Goal: Task Accomplishment & Management: Manage account settings

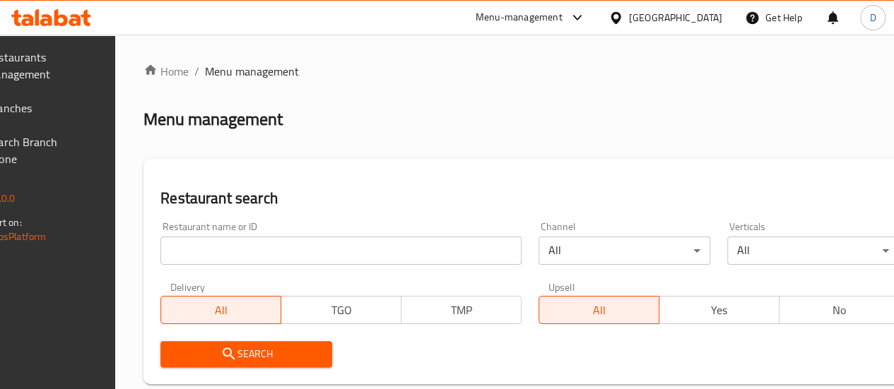
click at [319, 261] on input "search" at bounding box center [340, 251] width 361 height 28
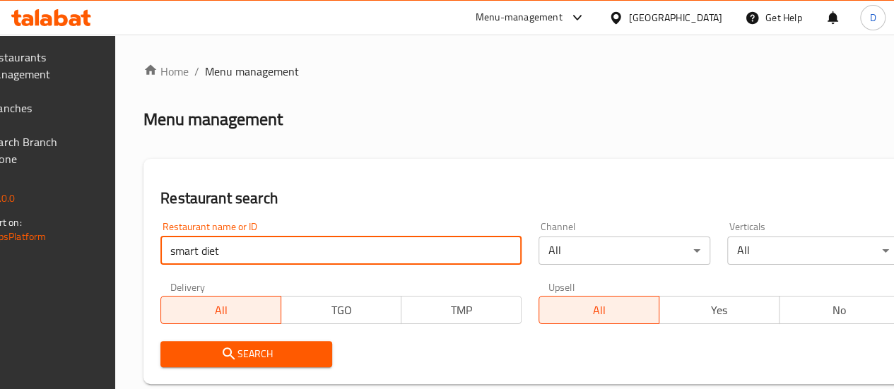
type input "smart diet"
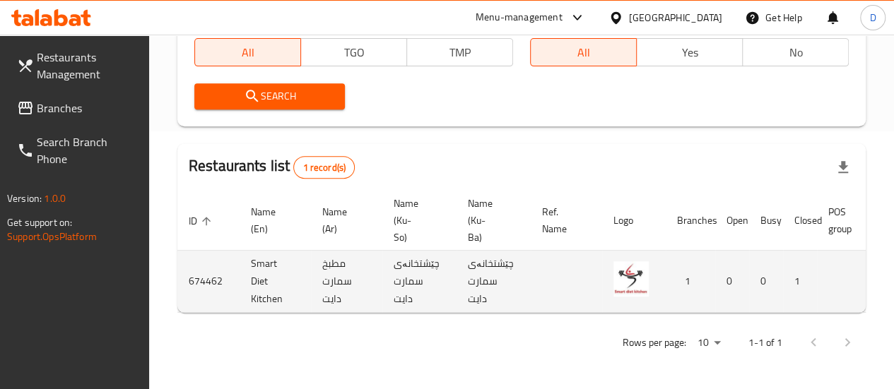
scroll to position [0, 138]
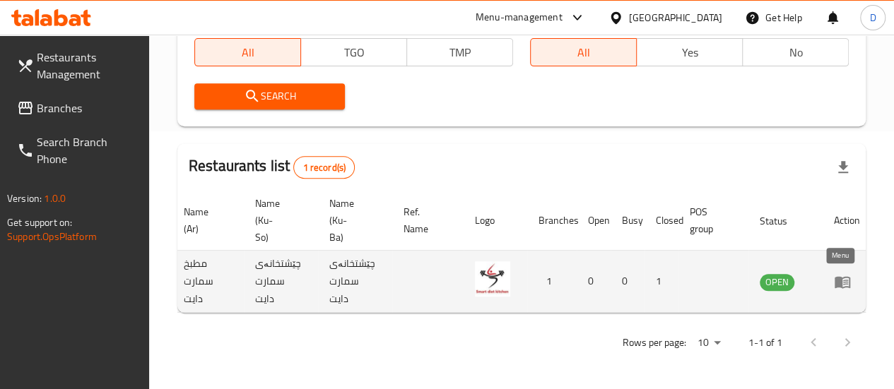
click at [835, 273] on icon "enhanced table" at bounding box center [842, 281] width 17 height 17
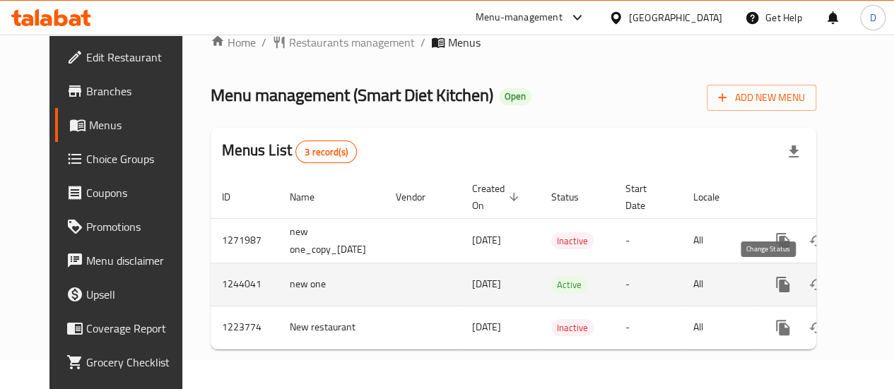
scroll to position [0, 36]
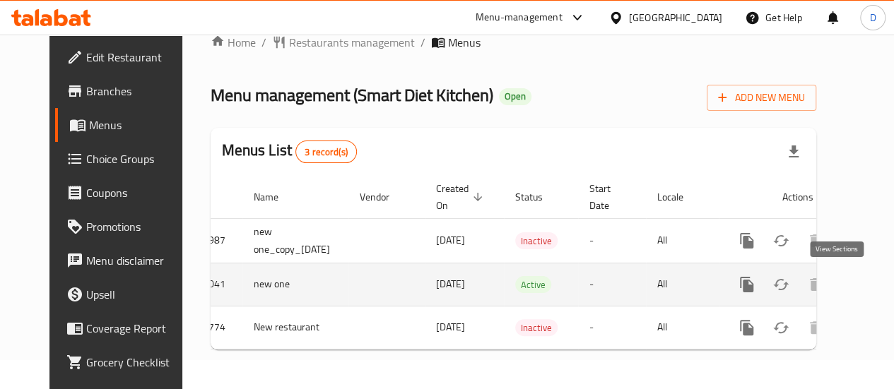
click at [842, 278] on icon "enhanced table" at bounding box center [848, 284] width 13 height 13
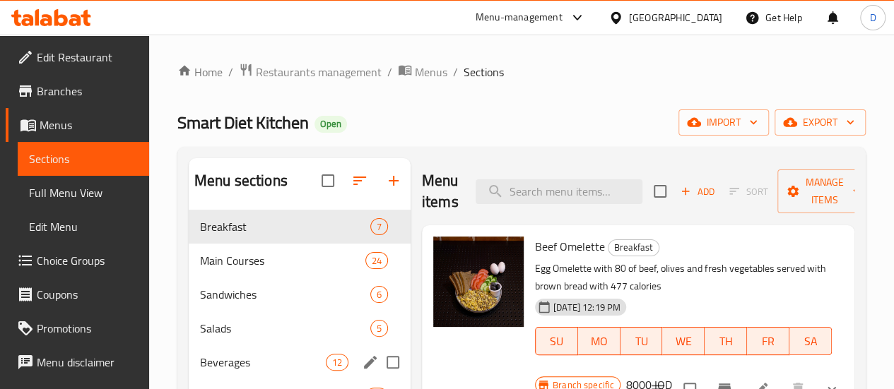
scroll to position [160, 0]
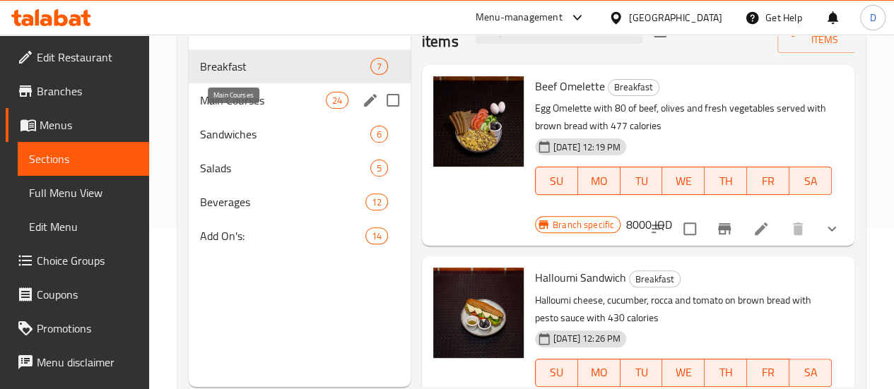
click at [235, 109] on span "Main Courses" at bounding box center [263, 100] width 126 height 17
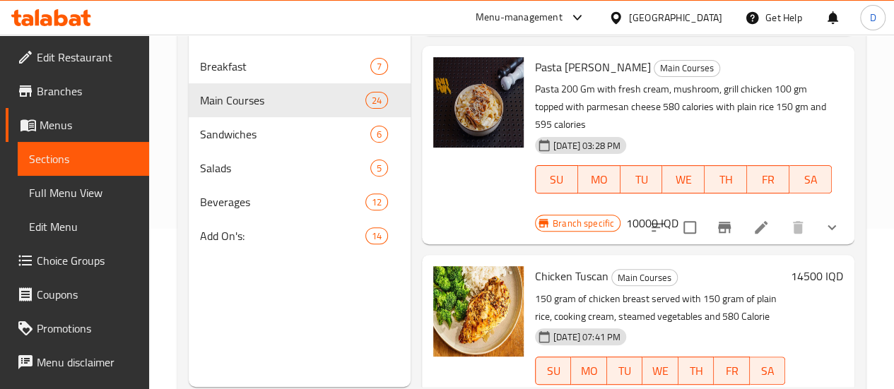
scroll to position [3543, 0]
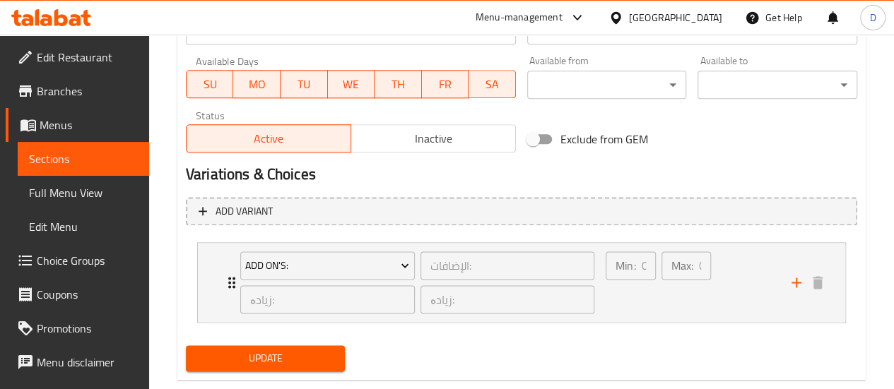
scroll to position [849, 0]
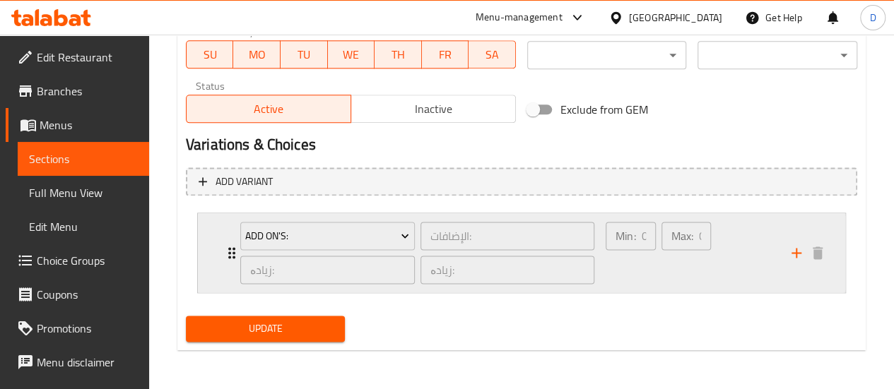
click at [632, 283] on div "Min: 0 ​" at bounding box center [630, 253] width 55 height 68
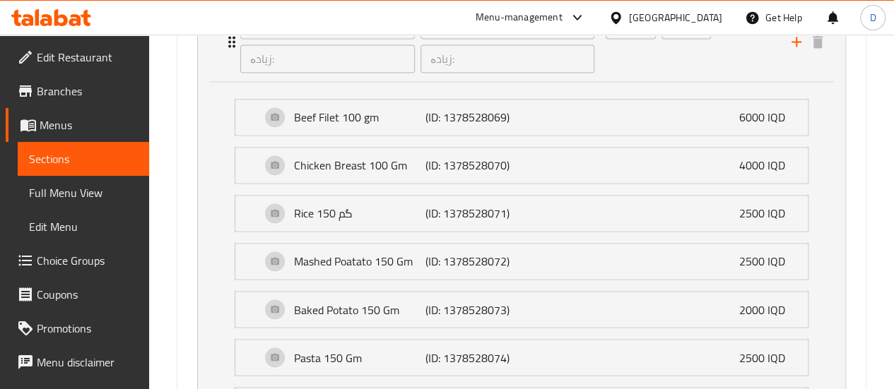
scroll to position [1061, 0]
click at [528, 208] on div "Rice 150 گم (ID: 1378528071) 2500 IQD" at bounding box center [526, 212] width 530 height 35
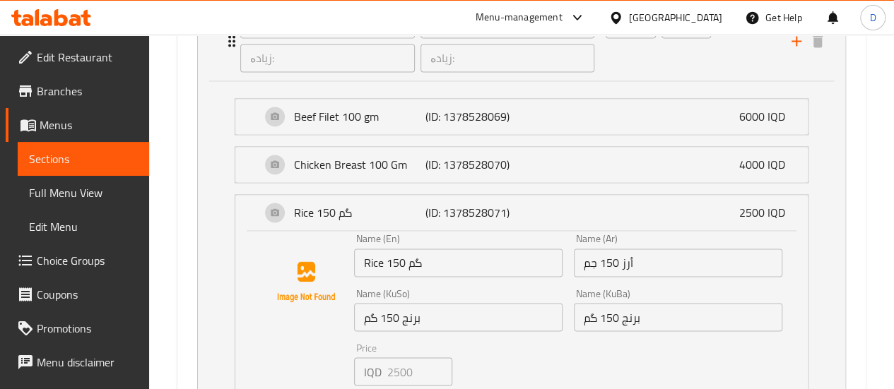
click at [451, 260] on input "Rice 150 گم" at bounding box center [458, 263] width 208 height 28
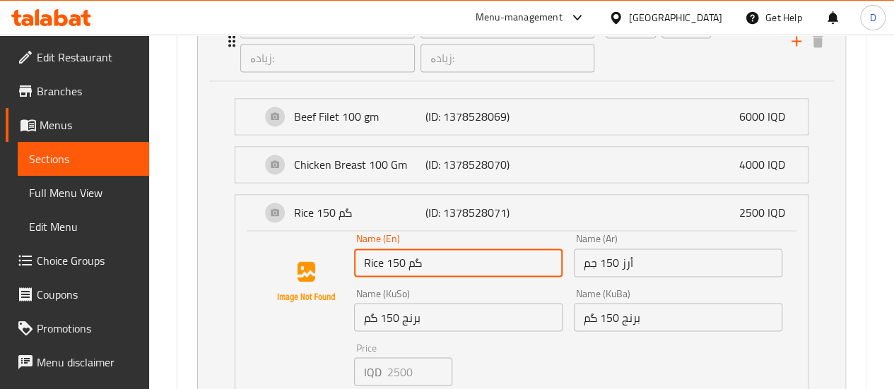
drag, startPoint x: 423, startPoint y: 260, endPoint x: 410, endPoint y: 263, distance: 13.7
click at [410, 263] on input "Rice 150 گم" at bounding box center [458, 263] width 208 height 28
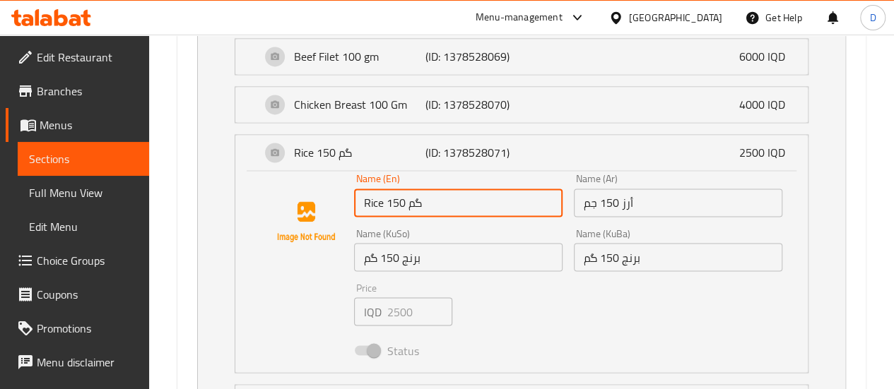
scroll to position [1120, 0]
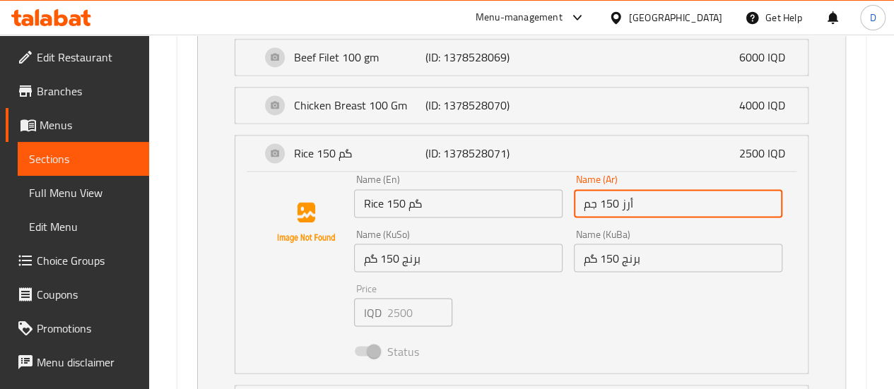
click at [601, 202] on input "أرز 150 جم" at bounding box center [678, 203] width 208 height 28
drag, startPoint x: 645, startPoint y: 198, endPoint x: 619, endPoint y: 201, distance: 26.3
click at [619, 201] on input "أرز 150 جم" at bounding box center [678, 203] width 208 height 28
click at [581, 206] on input "أرز 150 جم" at bounding box center [678, 203] width 208 height 28
click at [416, 198] on input "Rice 150 گم" at bounding box center [458, 203] width 208 height 28
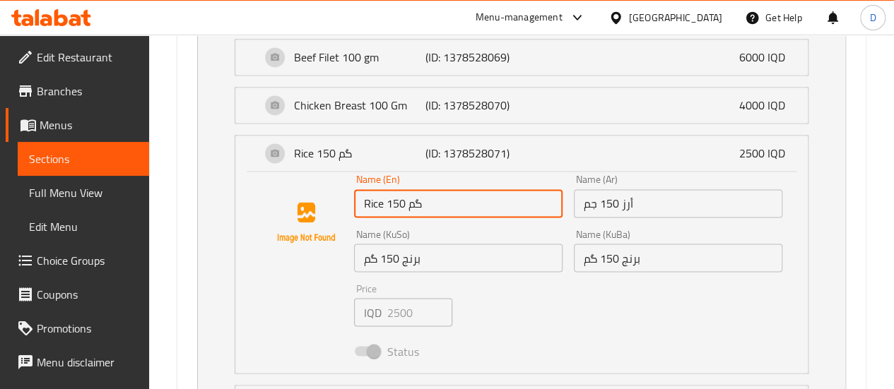
click at [416, 198] on input "Rice 150 گم" at bounding box center [458, 203] width 208 height 28
click at [447, 208] on input "Rice 150 گم" at bounding box center [458, 203] width 208 height 28
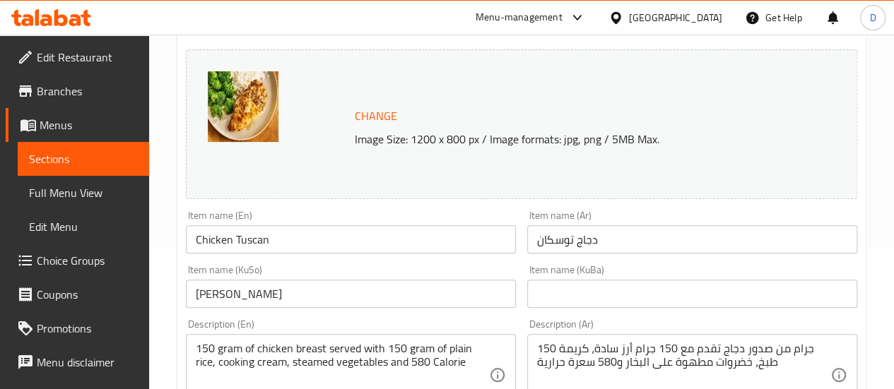
scroll to position [0, 0]
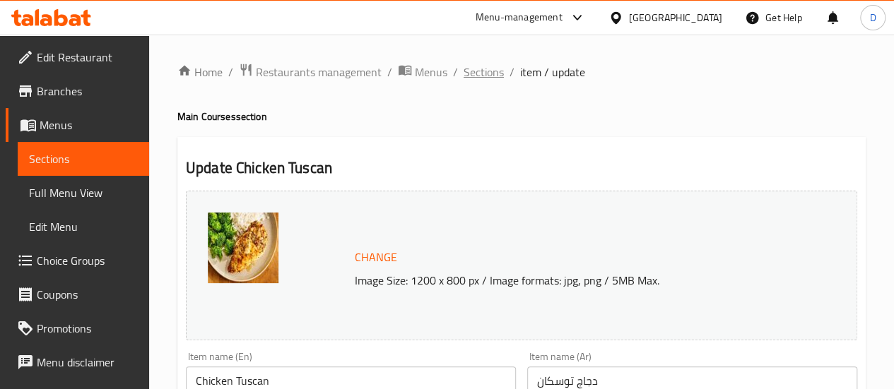
click at [480, 76] on span "Sections" at bounding box center [484, 72] width 40 height 17
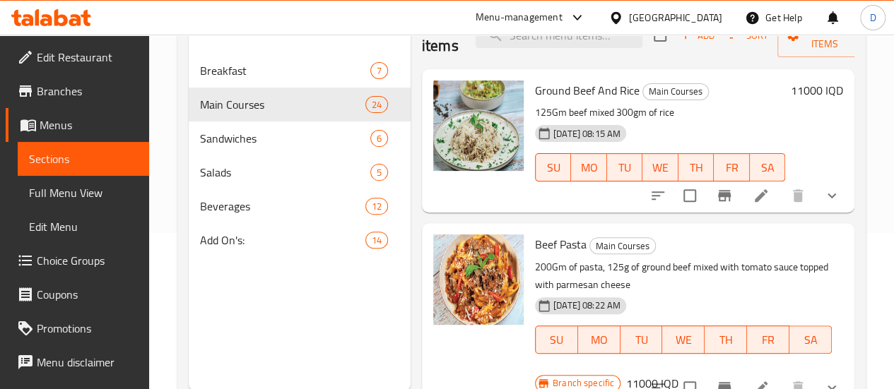
scroll to position [163, 0]
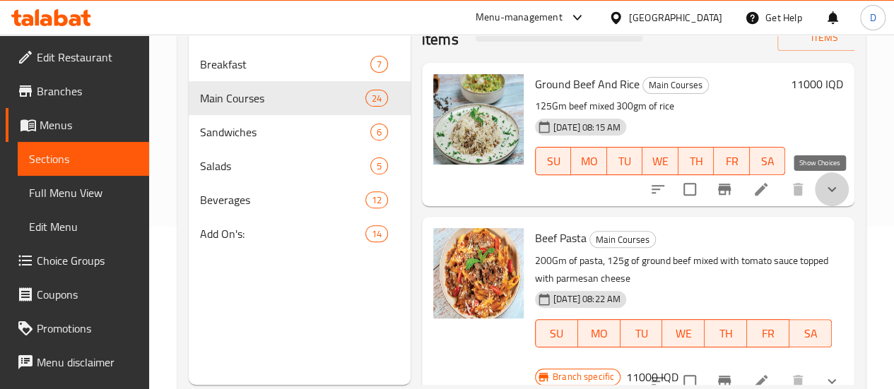
click at [823, 184] on icon "show more" at bounding box center [831, 189] width 17 height 17
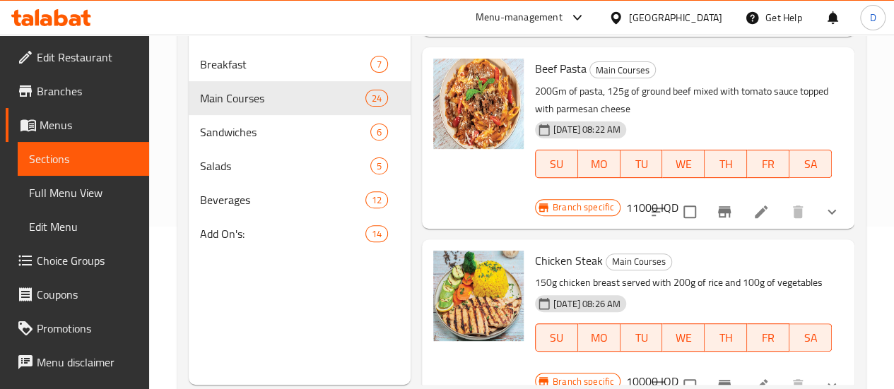
scroll to position [545, 0]
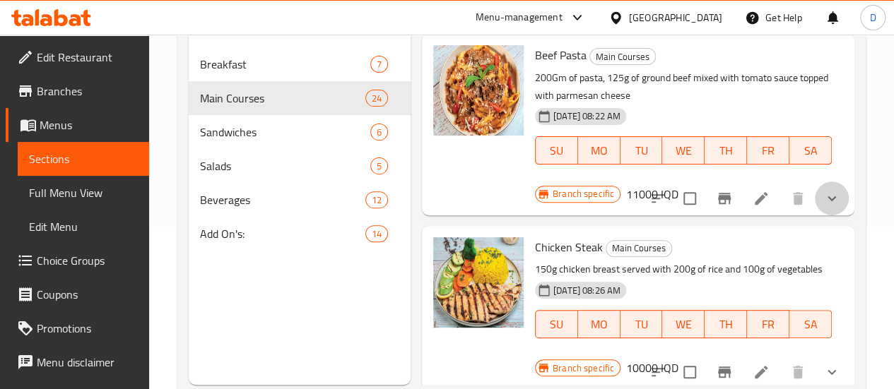
click at [830, 182] on button "show more" at bounding box center [832, 199] width 34 height 34
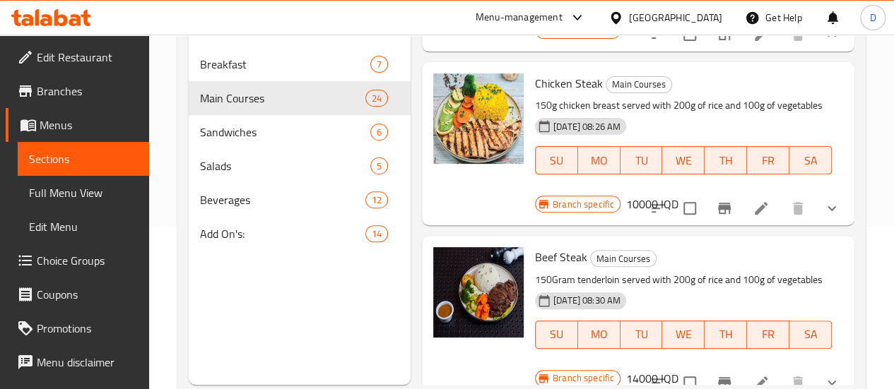
scroll to position [1104, 0]
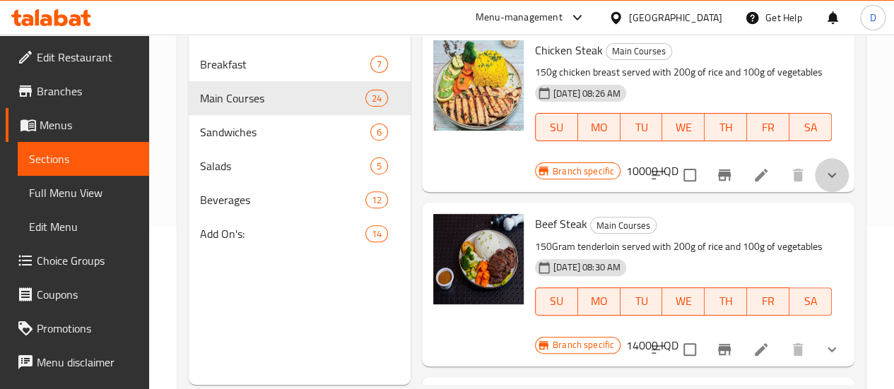
click at [818, 192] on button "show more" at bounding box center [832, 175] width 34 height 34
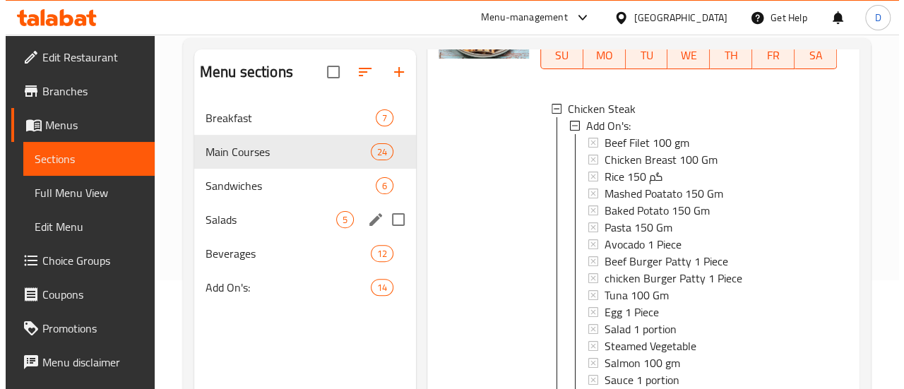
scroll to position [111, 0]
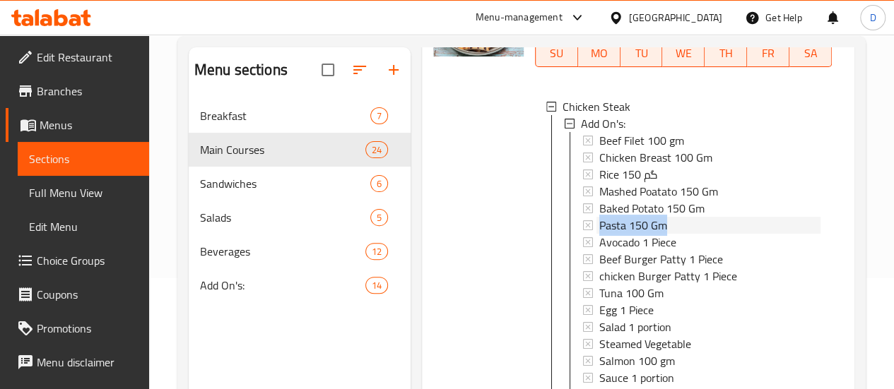
drag, startPoint x: 620, startPoint y: 260, endPoint x: 544, endPoint y: 265, distance: 75.8
click at [599, 234] on div "Pasta 150 Gm" at bounding box center [709, 225] width 221 height 17
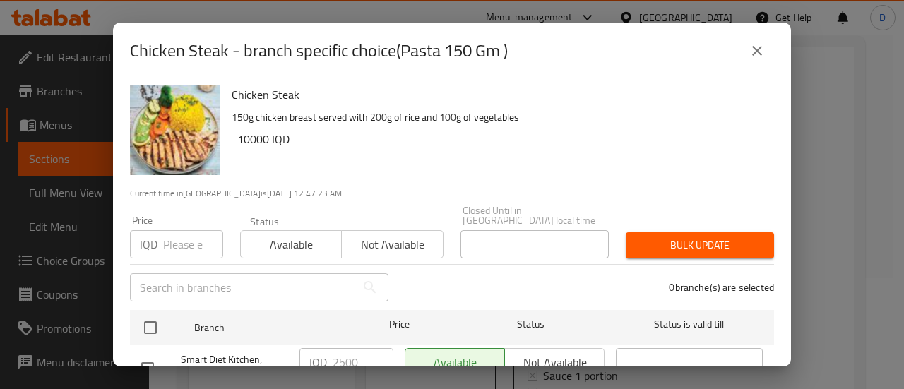
click at [748, 47] on button "close" at bounding box center [757, 51] width 34 height 34
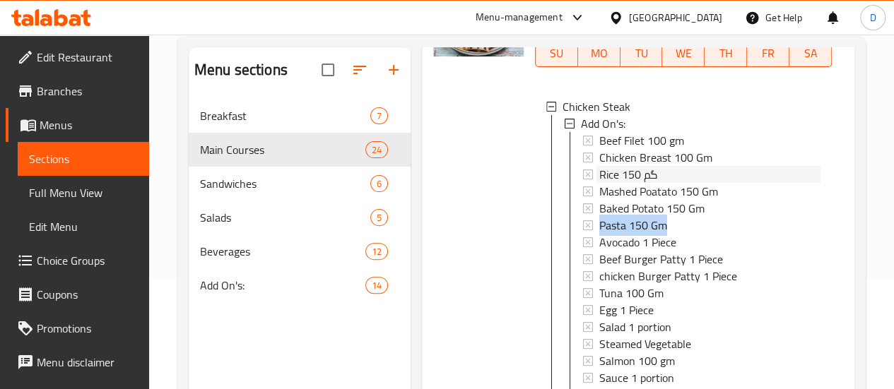
click at [599, 183] on span "Rice 150 گم" at bounding box center [628, 174] width 58 height 17
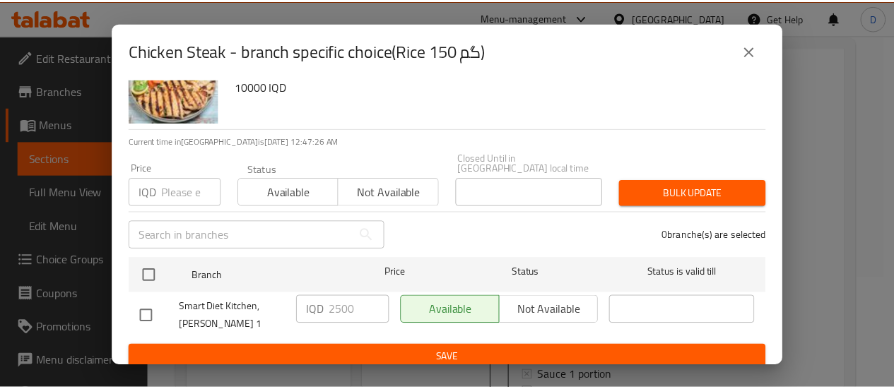
scroll to position [0, 0]
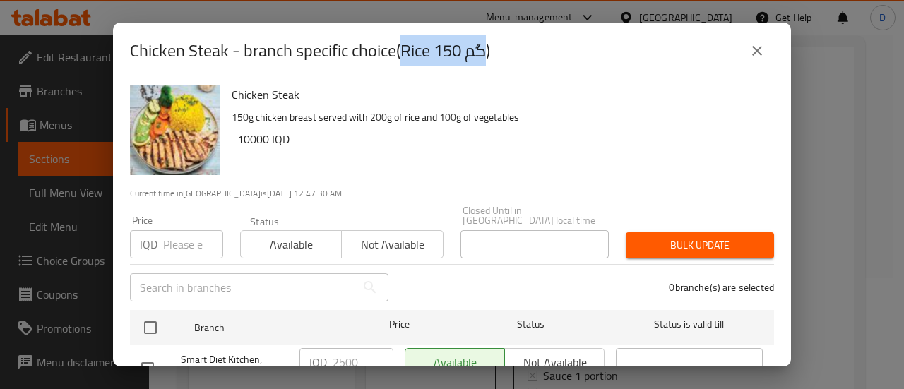
drag, startPoint x: 490, startPoint y: 53, endPoint x: 405, endPoint y: 61, distance: 85.9
click at [405, 61] on h2 "Chicken Steak - branch specific choice(Rice 150 گم)" at bounding box center [310, 51] width 360 height 23
copy h2 "Rice 150 گم"
click at [762, 52] on icon "close" at bounding box center [757, 50] width 17 height 17
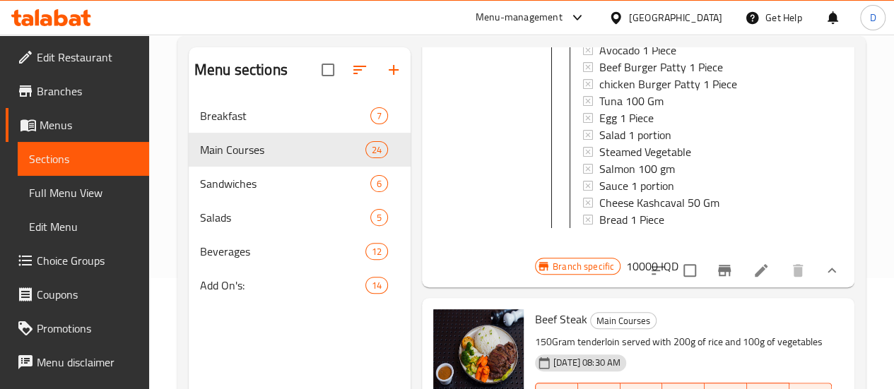
scroll to position [1480, 0]
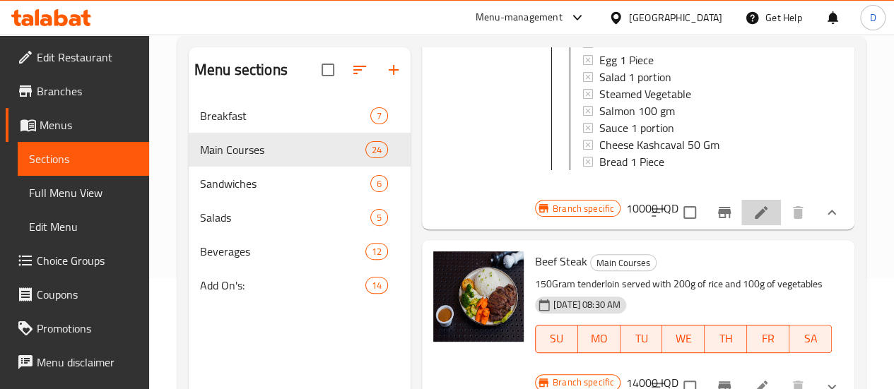
click at [752, 221] on icon at bounding box center [760, 212] width 17 height 17
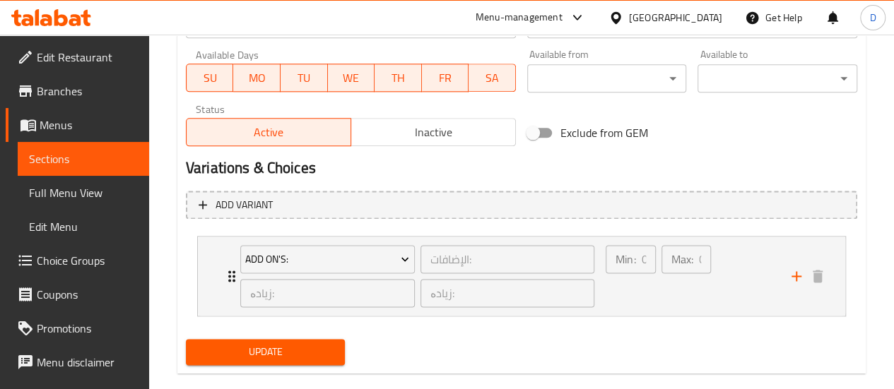
scroll to position [849, 0]
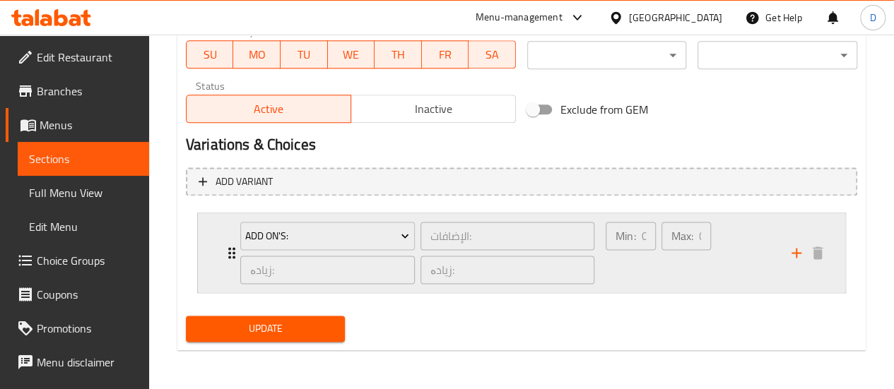
click at [661, 272] on div "Max: 0 ​" at bounding box center [686, 253] width 55 height 68
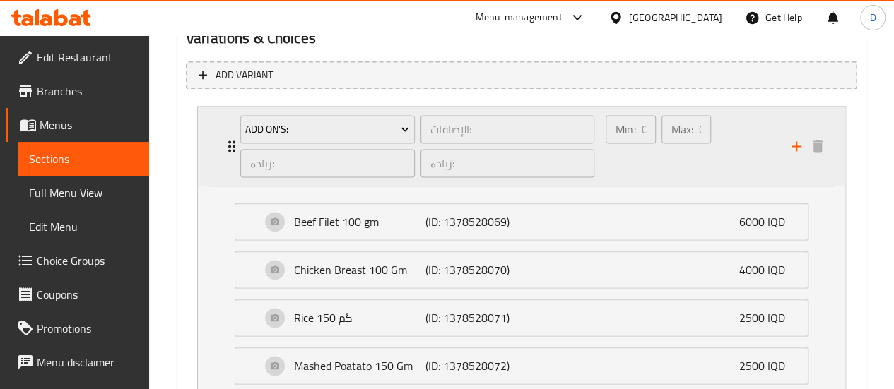
scroll to position [957, 0]
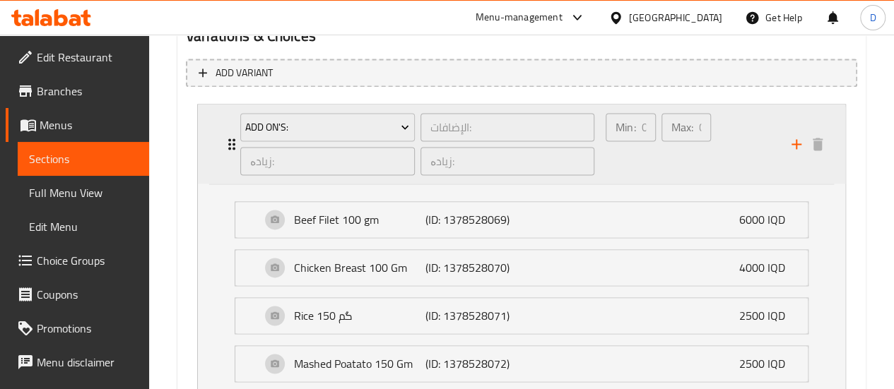
click at [500, 262] on p "(ID: 1378528070)" at bounding box center [469, 267] width 88 height 17
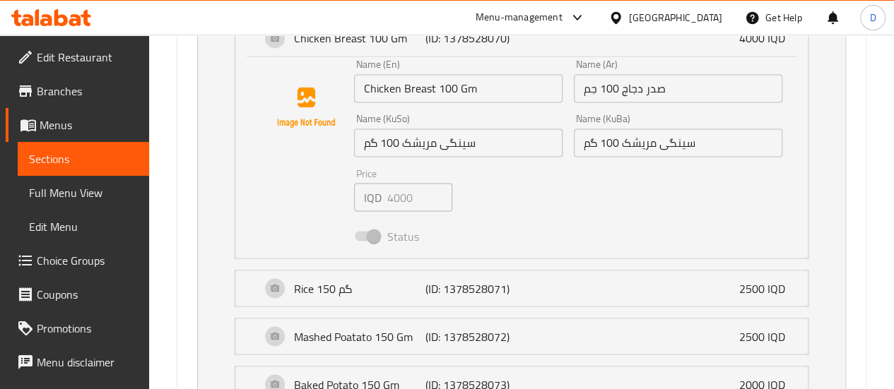
scroll to position [1244, 0]
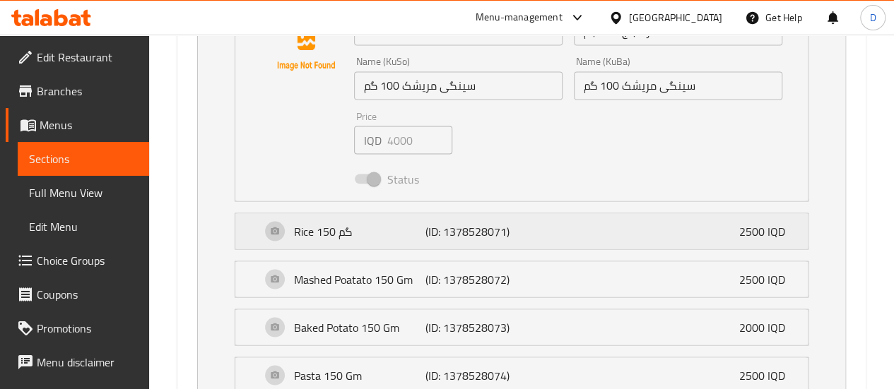
click at [543, 235] on div "Rice 150 گم (ID: 1378528071) 2500 IQD" at bounding box center [526, 230] width 530 height 35
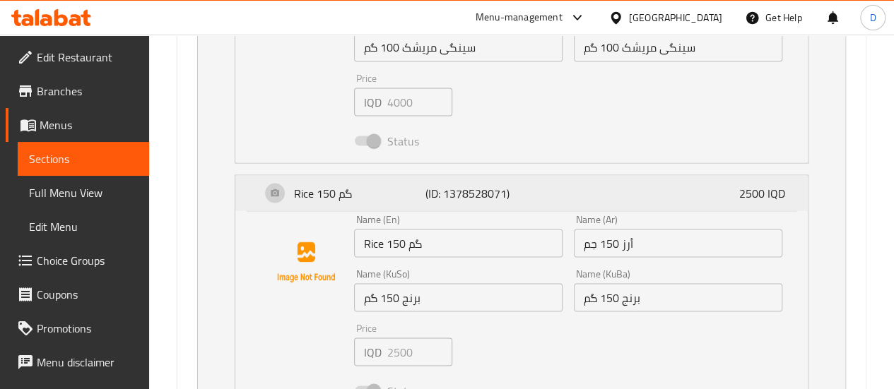
scroll to position [1286, 0]
